Goal: Task Accomplishment & Management: Complete application form

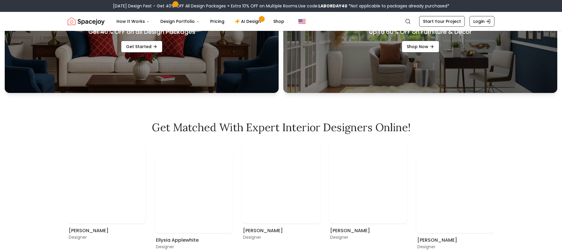
scroll to position [314, 0]
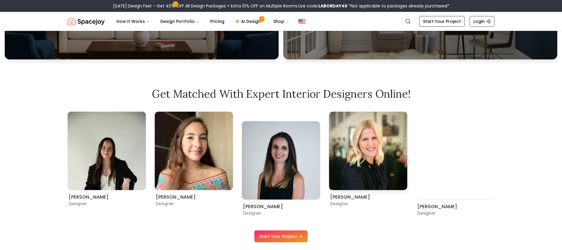
click at [374, 158] on img "3 / 9" at bounding box center [368, 151] width 78 height 78
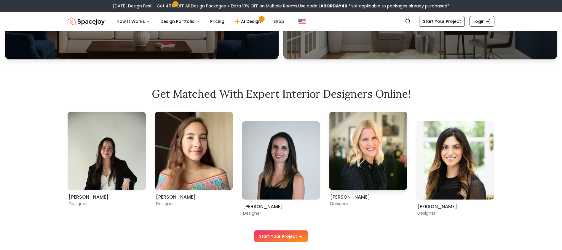
click at [374, 158] on img "3 / 9" at bounding box center [368, 151] width 78 height 78
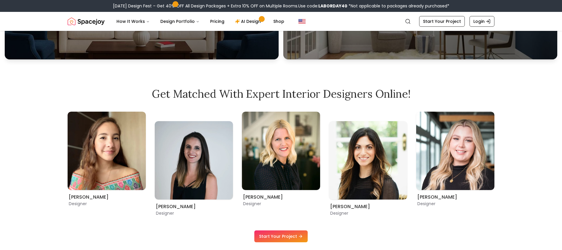
click at [269, 236] on link "Start Your Project" at bounding box center [280, 236] width 53 height 12
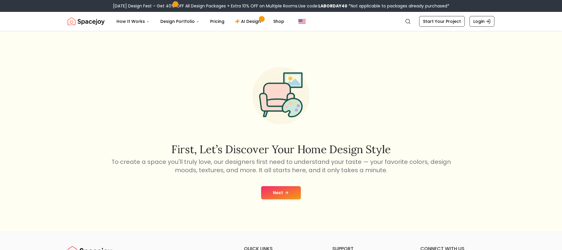
click at [286, 192] on icon at bounding box center [286, 192] width 5 height 5
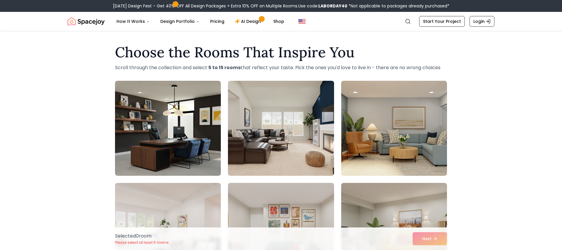
click at [292, 142] on img at bounding box center [280, 128] width 111 height 100
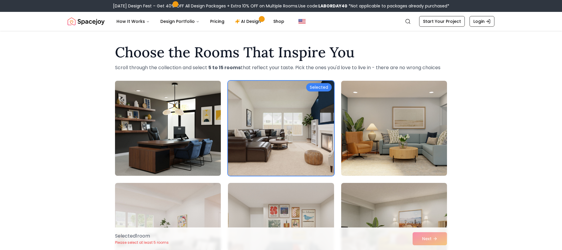
click at [200, 136] on img at bounding box center [167, 128] width 111 height 100
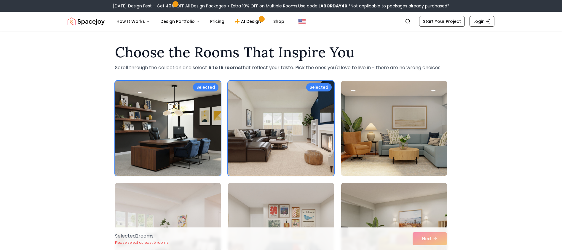
click at [385, 132] on img at bounding box center [394, 128] width 111 height 100
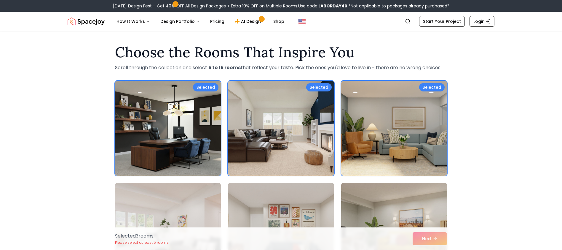
drag, startPoint x: 384, startPoint y: 195, endPoint x: 309, endPoint y: 214, distance: 77.1
click at [384, 195] on img at bounding box center [394, 230] width 111 height 100
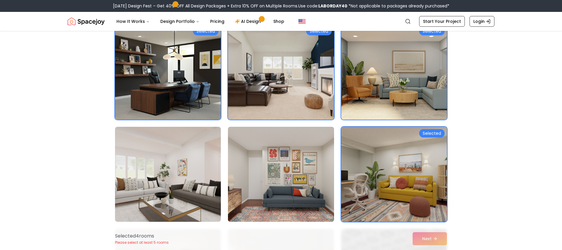
scroll to position [57, 0]
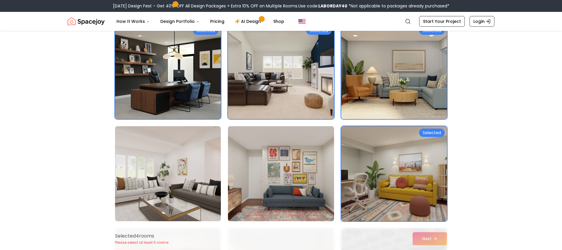
click at [299, 164] on img at bounding box center [280, 174] width 111 height 100
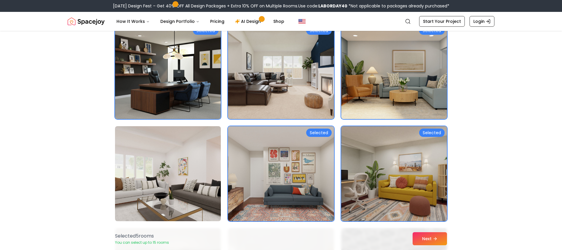
click at [187, 170] on img at bounding box center [167, 174] width 111 height 100
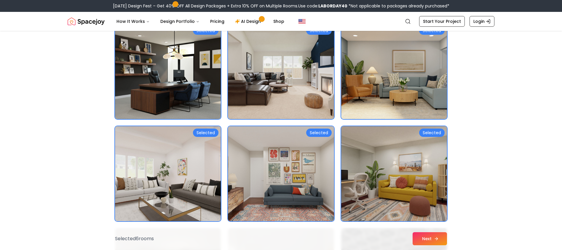
click at [429, 238] on button "Next" at bounding box center [430, 238] width 34 height 13
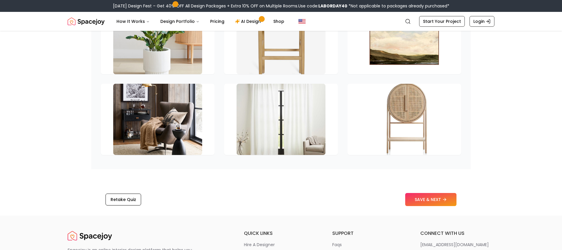
scroll to position [902, 0]
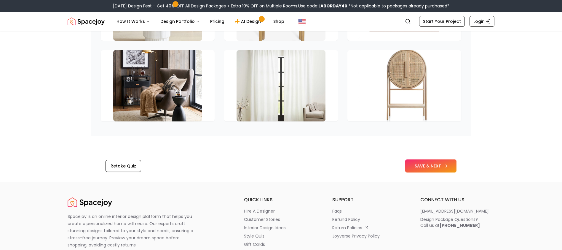
click at [434, 172] on button "SAVE & NEXT" at bounding box center [430, 165] width 51 height 13
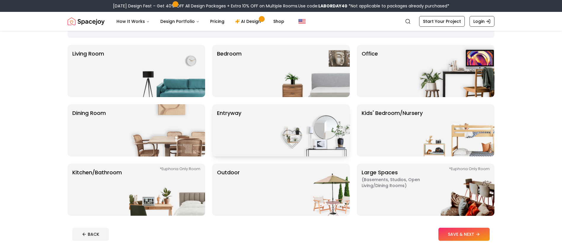
scroll to position [42, 0]
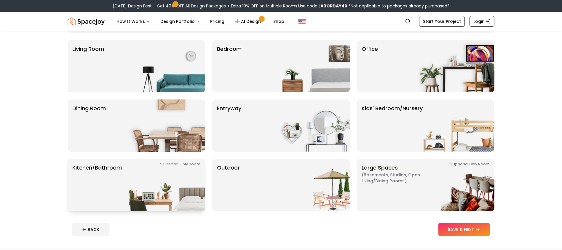
click at [173, 163] on img at bounding box center [167, 185] width 76 height 52
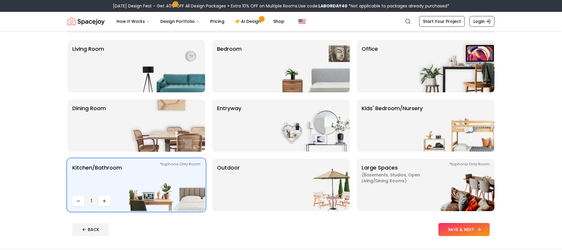
click at [475, 228] on button "SAVE & NEXT" at bounding box center [464, 229] width 51 height 13
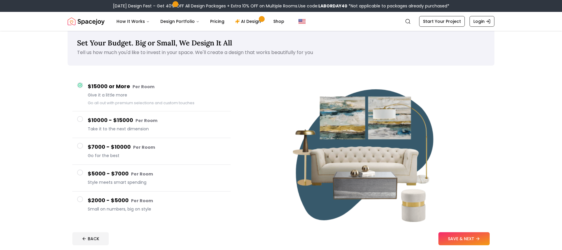
scroll to position [8, 0]
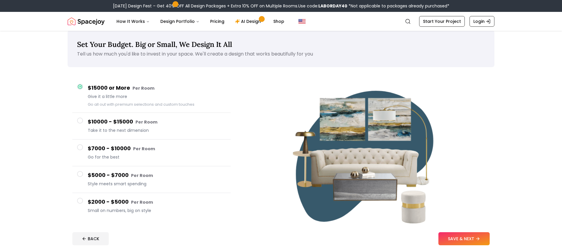
click at [81, 173] on span at bounding box center [80, 174] width 6 height 6
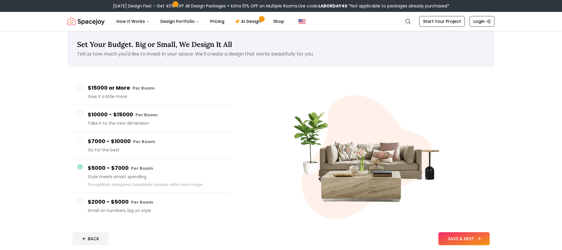
click at [466, 239] on button "SAVE & NEXT" at bounding box center [464, 238] width 51 height 13
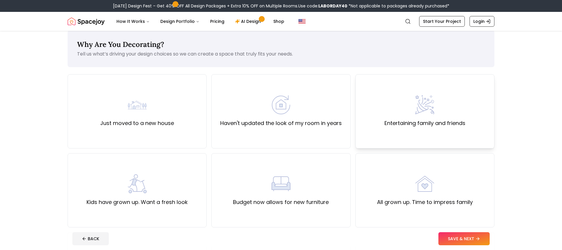
click at [427, 123] on label "Entertaining family and friends" at bounding box center [425, 123] width 81 height 8
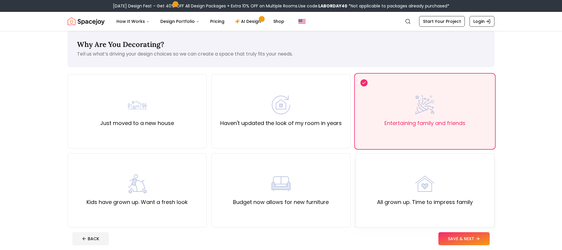
click at [432, 167] on div "All grown up. Time to impress family" at bounding box center [425, 190] width 139 height 74
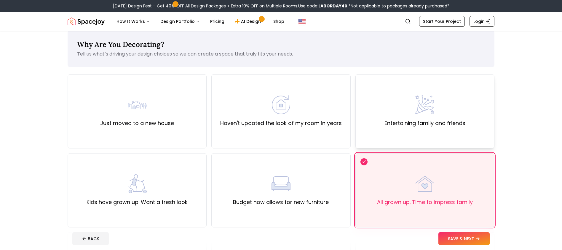
click at [437, 112] on div "Entertaining family and friends" at bounding box center [425, 111] width 81 height 32
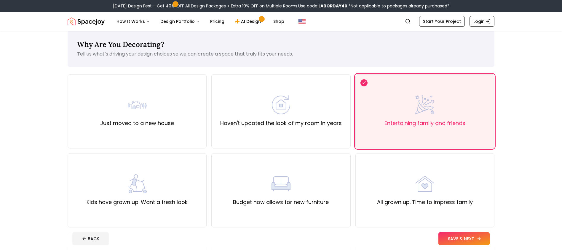
click at [460, 239] on button "SAVE & NEXT" at bounding box center [464, 238] width 51 height 13
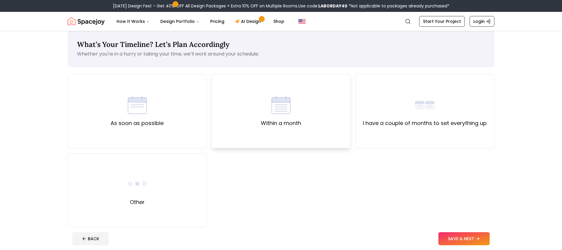
click at [280, 108] on img at bounding box center [281, 104] width 19 height 19
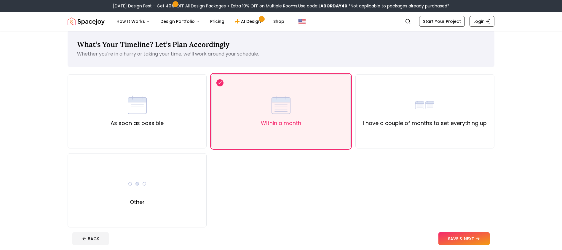
click at [453, 229] on footer "BACK SAVE & NEXT" at bounding box center [281, 238] width 427 height 23
click at [454, 235] on button "SAVE & NEXT" at bounding box center [464, 238] width 51 height 13
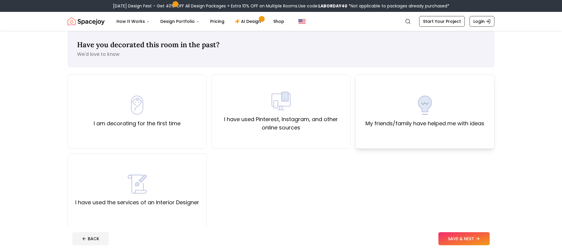
click at [432, 84] on div "My friends/family have helped me with ideas" at bounding box center [425, 111] width 139 height 74
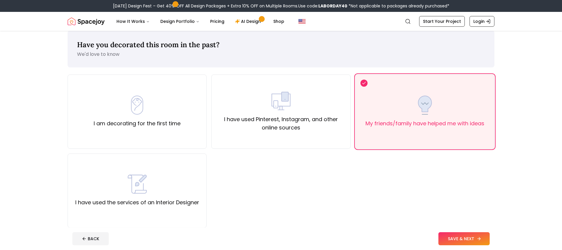
click at [463, 240] on button "SAVE & NEXT" at bounding box center [464, 238] width 51 height 13
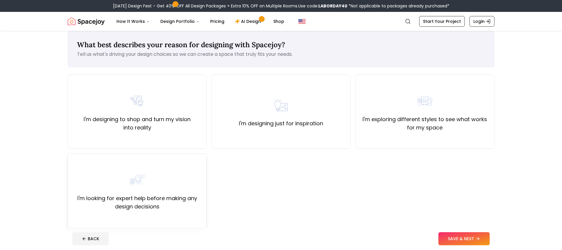
click at [138, 193] on div "I'm looking for expert help before making any design decisions" at bounding box center [137, 190] width 129 height 40
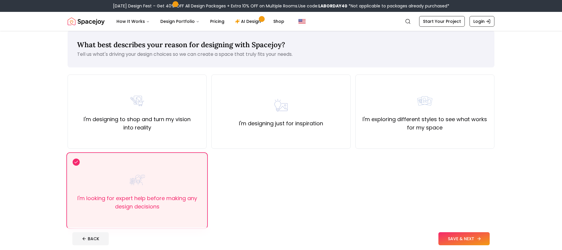
click at [474, 236] on button "SAVE & NEXT" at bounding box center [464, 238] width 51 height 13
